Goal: Information Seeking & Learning: Learn about a topic

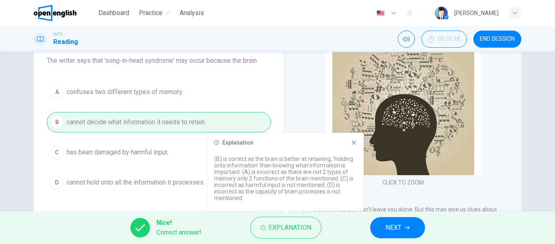
scroll to position [653, 0]
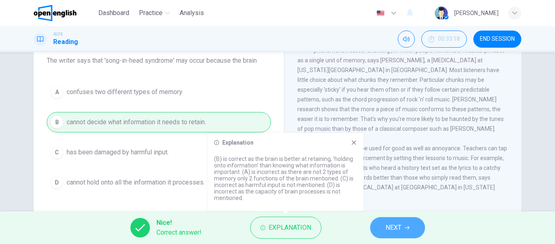
click at [398, 226] on span "NEXT" at bounding box center [394, 227] width 16 height 11
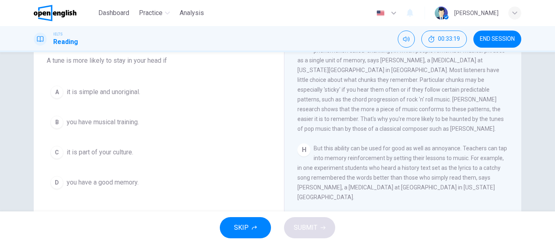
click at [243, 111] on div "A it is simple and unoriginal. B you have musical training. C it is part of you…" at bounding box center [159, 137] width 224 height 111
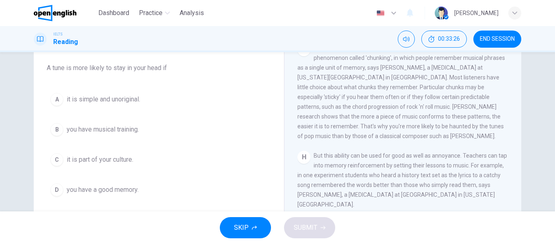
scroll to position [65, 0]
click at [111, 126] on span "you have musical training." at bounding box center [103, 128] width 72 height 10
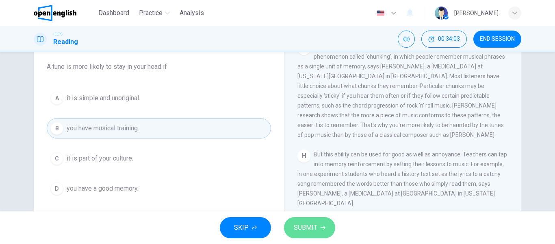
click at [314, 227] on span "SUBMIT" at bounding box center [306, 227] width 24 height 11
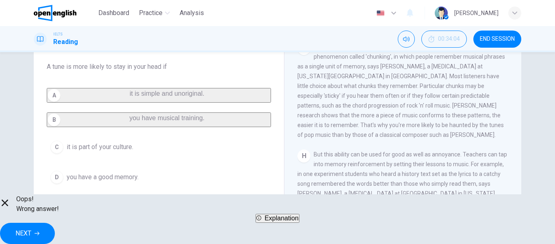
click at [300, 222] on button "Explanation" at bounding box center [278, 217] width 44 height 9
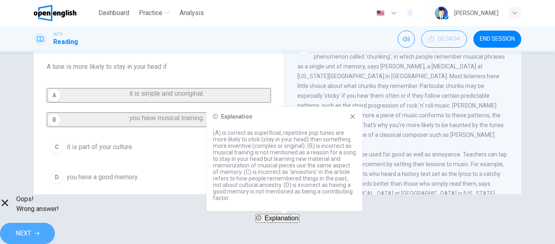
click at [55, 228] on button "NEXT" at bounding box center [27, 232] width 55 height 21
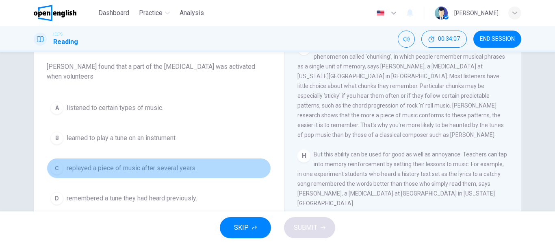
click at [233, 176] on button "C replayed a piece of music after several years." at bounding box center [159, 168] width 224 height 20
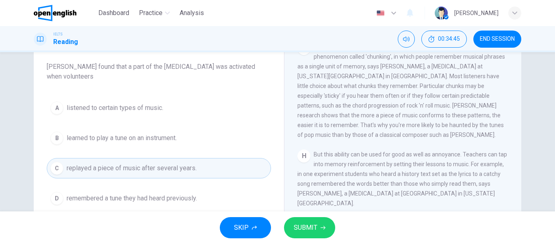
click at [17, 158] on div "Question 3 Choose the correct answer, A , B , C or D . [PERSON_NAME] found that…" at bounding box center [277, 131] width 555 height 159
click at [366, 152] on div "CLICK TO ZOOM Click to Zoom A Some songs just won't leave you alone. But this m…" at bounding box center [409, 162] width 222 height 247
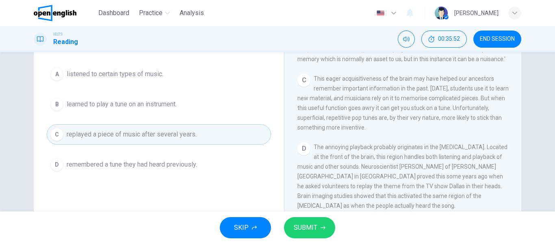
scroll to position [100, 0]
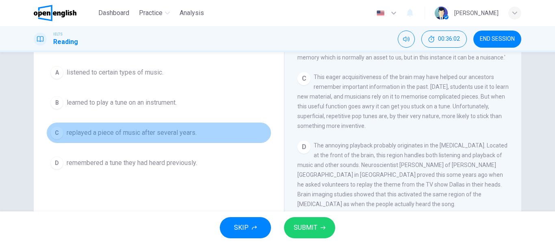
click at [141, 133] on span "replayed a piece of music after several years." at bounding box center [132, 133] width 130 height 10
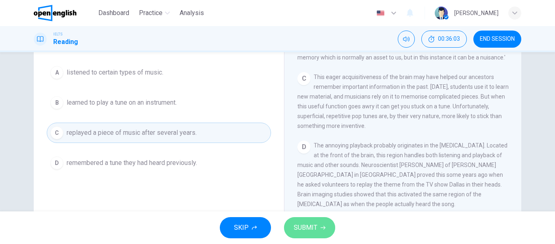
click at [314, 229] on span "SUBMIT" at bounding box center [306, 227] width 24 height 11
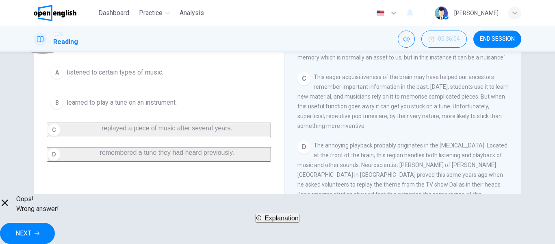
click at [292, 221] on span "Explanation" at bounding box center [282, 217] width 34 height 7
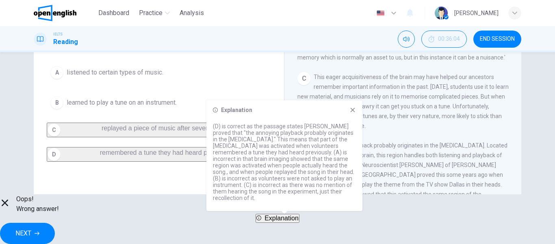
click at [31, 227] on span "NEXT" at bounding box center [23, 232] width 16 height 11
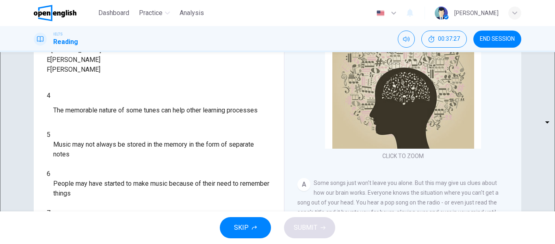
scroll to position [114, 0]
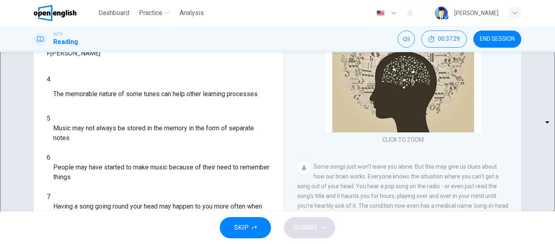
click at [505, 111] on div "CLICK TO ZOOM Click to Zoom A Some songs just won't leave you alone. But this m…" at bounding box center [409, 113] width 222 height 247
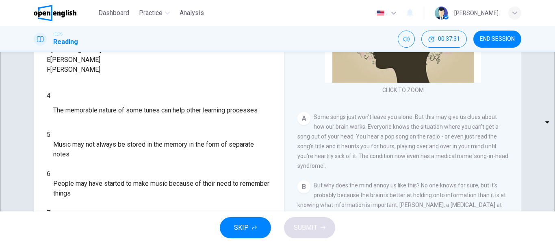
scroll to position [65, 0]
click at [270, 112] on div "Questions 4 - 7 Look at the following theories and the list of people below. Ma…" at bounding box center [158, 90] width 237 height 309
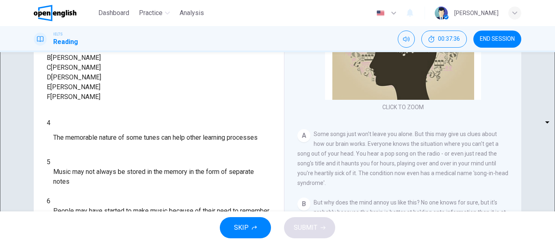
scroll to position [33, 0]
click at [456, 194] on div "CLICK TO ZOOM Click to Zoom A Some songs just won't leave you alone. But this m…" at bounding box center [409, 146] width 222 height 247
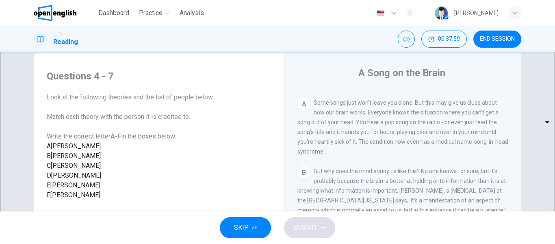
scroll to position [0, 0]
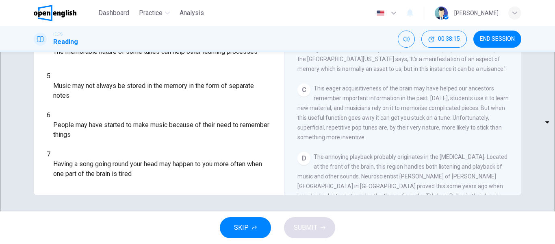
click at [461, 141] on div "C This eager acquisitiveness of the brain may have helped our ancestors remembe…" at bounding box center [403, 112] width 211 height 59
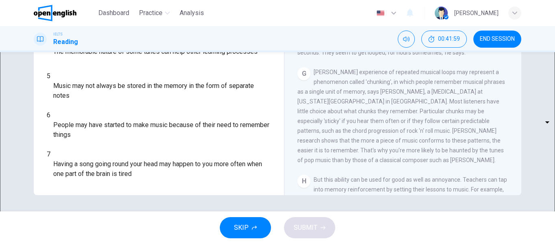
scroll to position [30, 0]
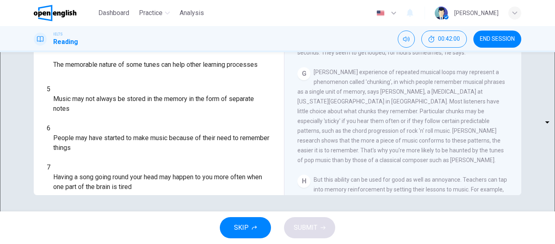
click at [406, 100] on span "Brown's experience of repeated musical loops may represent a phenomenon called …" at bounding box center [402, 116] width 208 height 94
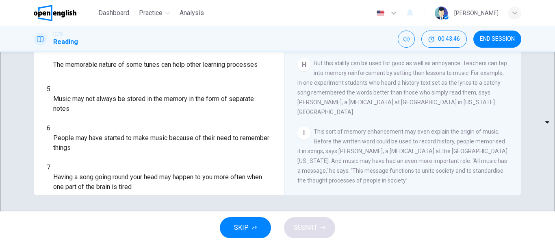
scroll to position [653, 0]
click at [94, 118] on body "This site uses cookies, as explained in our Privacy Policy . If you agree to th…" at bounding box center [277, 122] width 555 height 244
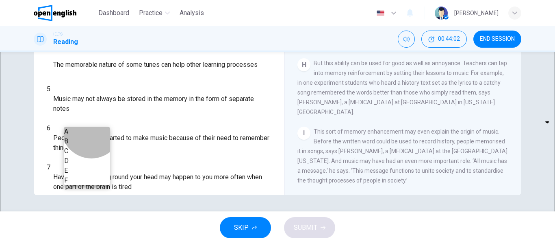
click at [91, 185] on li "F" at bounding box center [87, 180] width 46 height 10
type input "*"
drag, startPoint x: 272, startPoint y: 141, endPoint x: 270, endPoint y: 186, distance: 44.8
click at [270, 186] on div at bounding box center [277, 122] width 555 height 244
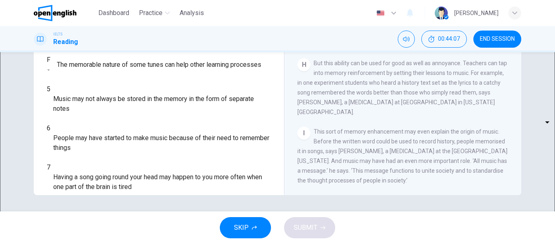
click at [248, 70] on span "The memorable nature of some tunes can help other learning processes" at bounding box center [159, 65] width 205 height 10
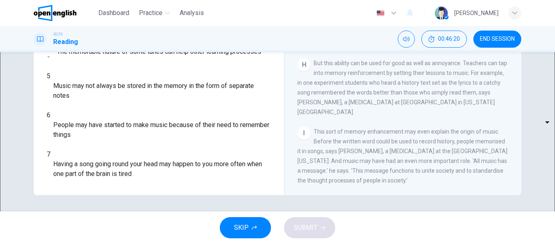
click at [389, 130] on span "This sort of memory enhancement may even explain the origin of music. Before th…" at bounding box center [403, 155] width 210 height 55
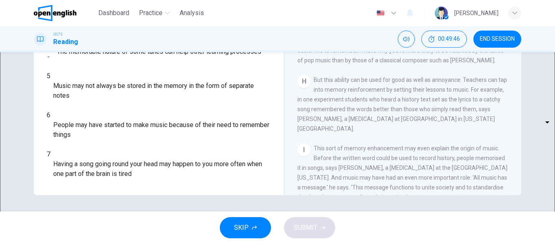
click at [369, 163] on span "This sort of memory enhancement may even explain the origin of music. Before th…" at bounding box center [403, 172] width 210 height 55
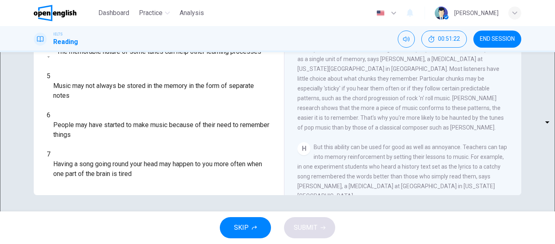
scroll to position [555, 0]
click at [411, 130] on div "G Brown's experience of repeated musical loops may represent a phenomenon calle…" at bounding box center [403, 82] width 211 height 98
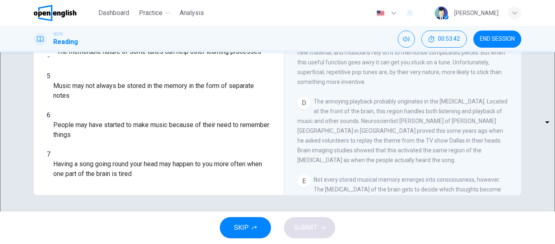
scroll to position [230, 0]
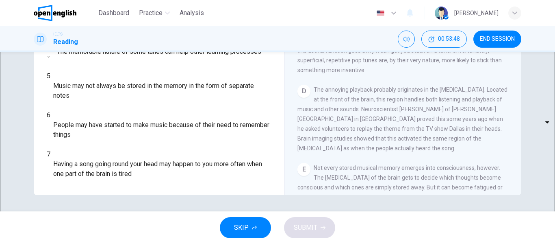
click at [96, 174] on body "This site uses cookies, as explained in our Privacy Policy . If you agree to th…" at bounding box center [277, 122] width 555 height 244
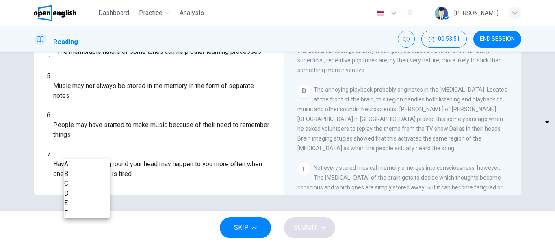
click at [274, 102] on div at bounding box center [277, 122] width 555 height 244
click at [271, 102] on div at bounding box center [277, 122] width 555 height 244
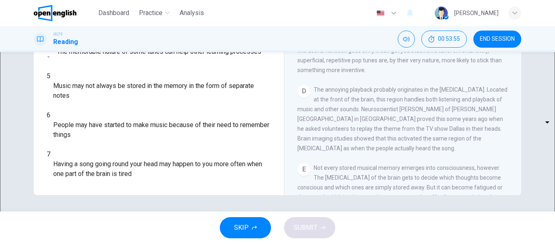
click at [271, 102] on div "Questions 4 - 7 Look at the following theories and the list of people below. Ma…" at bounding box center [158, 32] width 237 height 309
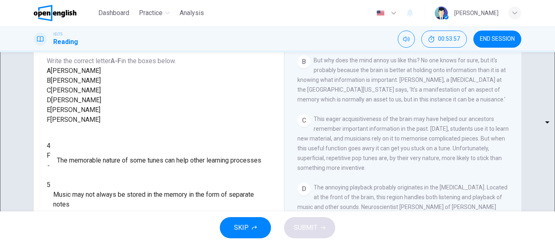
scroll to position [33, 0]
click at [475, 132] on span "This eager acquisitiveness of the brain may have helped our ancestors remember …" at bounding box center [403, 142] width 211 height 55
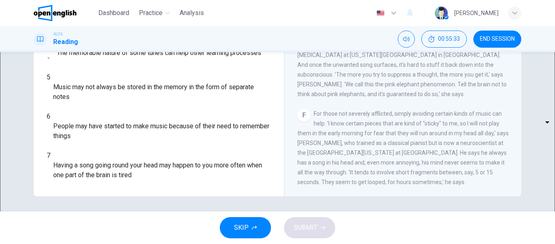
scroll to position [156, 0]
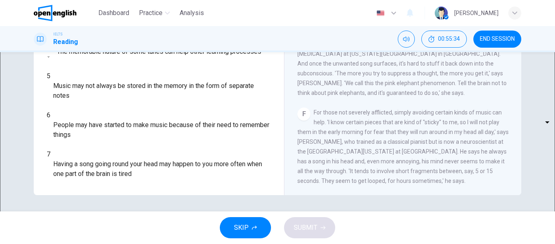
click at [99, 166] on body "This site uses cookies, as explained in our Privacy Policy . If you agree to th…" at bounding box center [277, 122] width 555 height 244
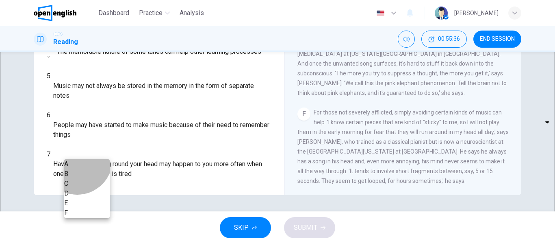
click at [77, 172] on li "B" at bounding box center [87, 174] width 46 height 10
type input "*"
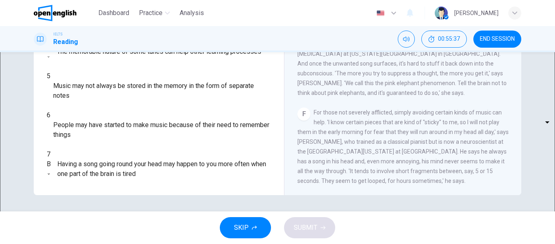
click at [120, 134] on div "4 F * ​ The memorable nature of some tunes can help other learning processes 5 …" at bounding box center [159, 105] width 224 height 146
click at [498, 118] on div "CLICK TO ZOOM Click to Zoom A Some songs just won't leave you alone. But this m…" at bounding box center [409, 71] width 222 height 247
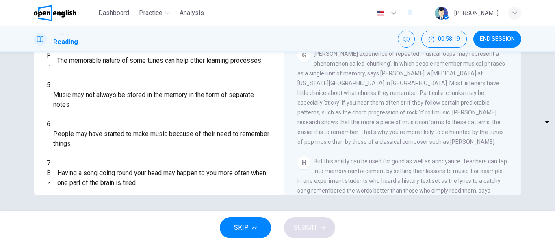
scroll to position [46, 0]
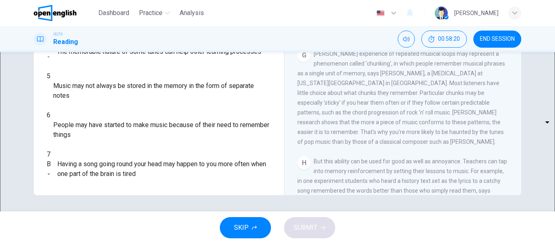
click at [89, 132] on body "This site uses cookies, as explained in our Privacy Policy . If you agree to th…" at bounding box center [277, 122] width 555 height 244
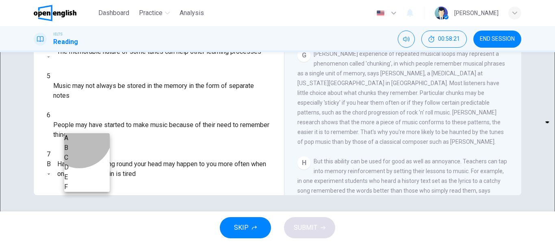
click at [79, 172] on li "D" at bounding box center [87, 167] width 46 height 10
type input "*"
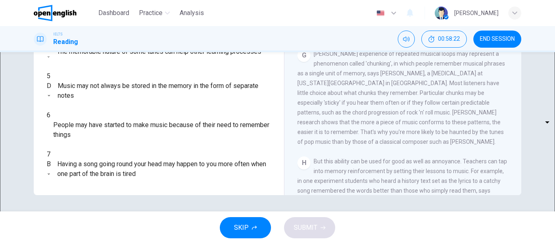
click at [304, 146] on div "G Brown's experience of repeated musical loops may represent a phenomenon calle…" at bounding box center [403, 98] width 211 height 98
click at [93, 153] on body "This site uses cookies, as explained in our Privacy Policy . If you agree to th…" at bounding box center [277, 122] width 555 height 244
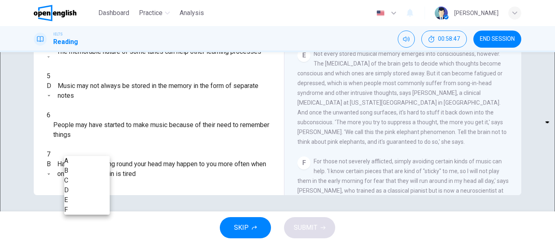
click at [89, 183] on li "C" at bounding box center [87, 180] width 46 height 10
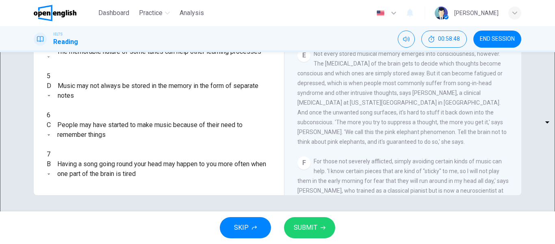
type input "*"
click at [375, 226] on div "SKIP SUBMIT" at bounding box center [277, 227] width 555 height 33
click at [305, 222] on span "SUBMIT" at bounding box center [306, 227] width 24 height 11
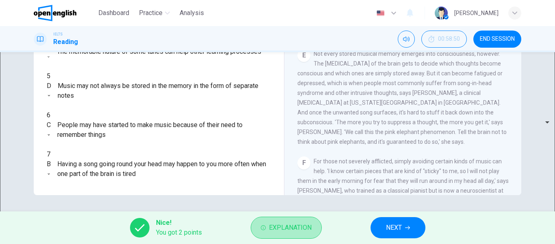
click at [305, 222] on span "Explanation" at bounding box center [290, 227] width 43 height 11
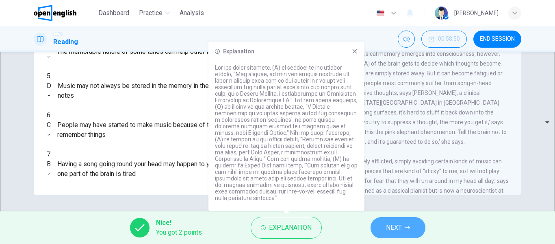
click at [403, 231] on button "NEXT" at bounding box center [398, 227] width 55 height 21
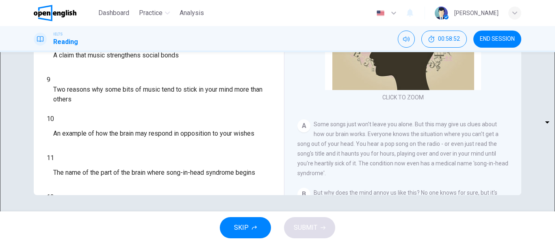
click at [316, 187] on div "CLICK TO ZOOM Click to Zoom A Some songs just won't leave you alone. But this m…" at bounding box center [409, 71] width 222 height 247
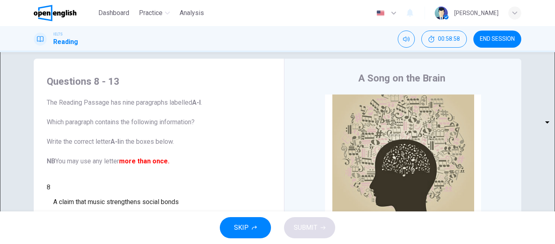
scroll to position [33, 0]
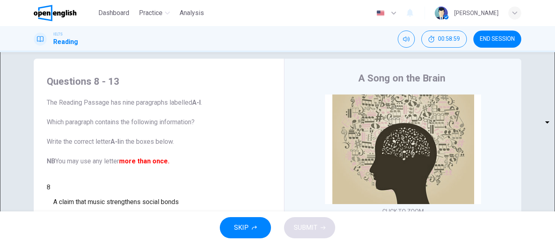
click at [268, 140] on span "The Reading Passage has nine paragraphs labelled A-l . Which paragraph contains…" at bounding box center [159, 132] width 224 height 68
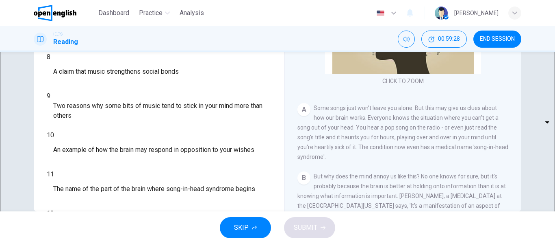
scroll to position [124, 0]
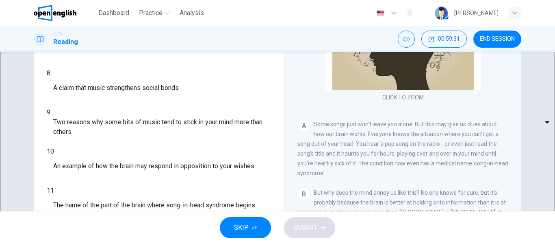
click at [287, 147] on div "A Song on the Brain CLICK TO ZOOM Click to Zoom A Some songs just won't leave y…" at bounding box center [402, 93] width 237 height 296
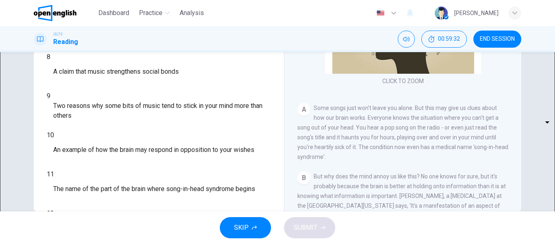
scroll to position [156, 0]
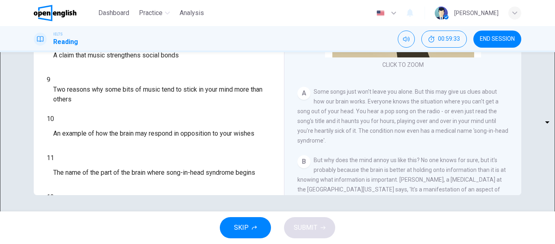
click at [293, 152] on div "A Song on the Brain CLICK TO ZOOM Click to Zoom A Some songs just won't leave y…" at bounding box center [402, 60] width 237 height 296
click at [361, 130] on span "Some songs just won't leave you alone. But this may give us clues about how our…" at bounding box center [403, 115] width 211 height 55
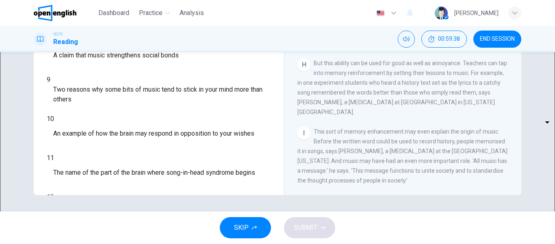
scroll to position [653, 0]
click at [279, 104] on div "Questions 8 - 13 The Reading Passage has nine paragraphs labelled A-l . Which p…" at bounding box center [278, 53] width 488 height 283
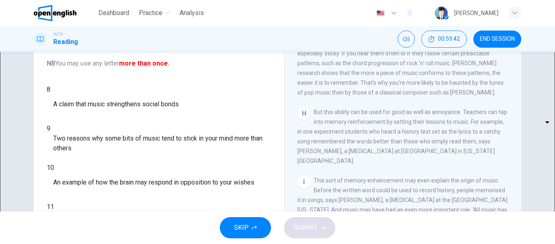
scroll to position [124, 0]
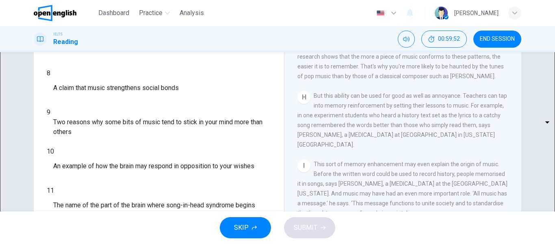
click at [335, 126] on div "H But this ability can be used for good as well as annoyance. Teachers can tap …" at bounding box center [403, 120] width 211 height 59
click at [249, 224] on button "SKIP" at bounding box center [245, 227] width 51 height 21
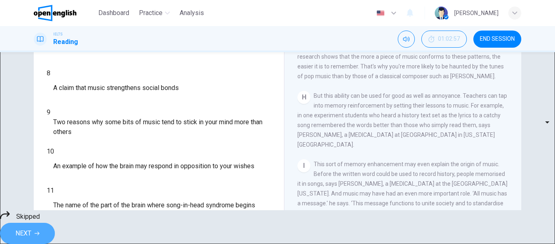
click at [55, 222] on button "NEXT" at bounding box center [27, 232] width 55 height 21
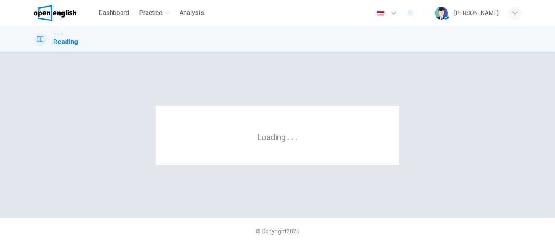
scroll to position [0, 0]
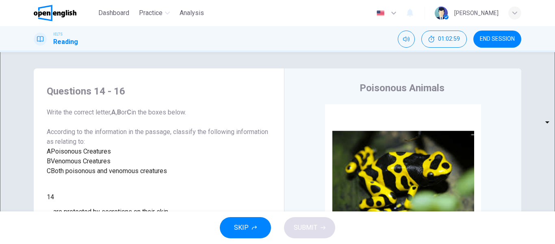
click at [290, 105] on div "Poisonous Animals CLICK TO ZOOM Click to Zoom 1 Often benign and beautiful, the…" at bounding box center [402, 216] width 237 height 296
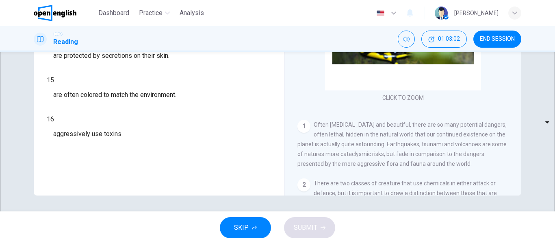
scroll to position [156, 0]
click at [469, 113] on div "CLICK TO ZOOM Click to Zoom 1 Often benign and beautiful, there are so many pot…" at bounding box center [409, 71] width 222 height 247
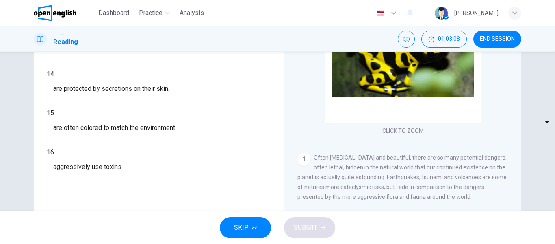
scroll to position [107, 0]
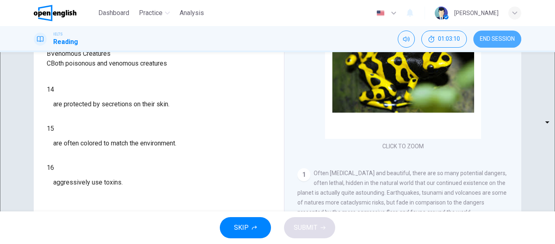
click at [499, 40] on span "END SESSION" at bounding box center [497, 39] width 35 height 7
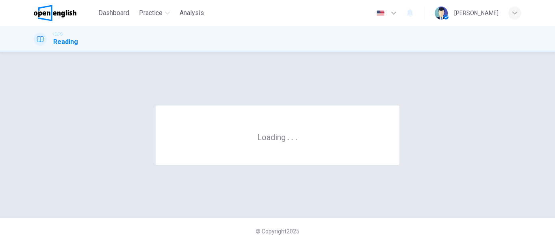
scroll to position [0, 0]
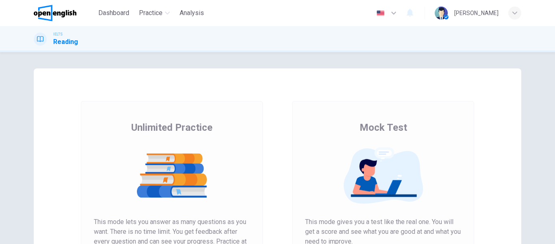
click at [61, 159] on div "Unlimited Practice Mock Test Unlimited Practice This mode lets you answer as ma…" at bounding box center [278, 209] width 488 height 283
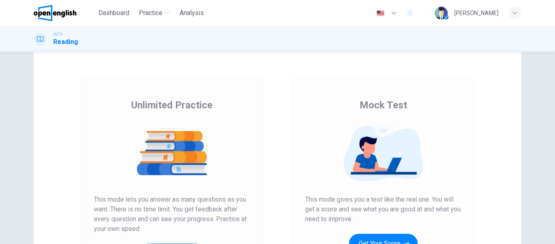
scroll to position [20, 0]
